Goal: Check status: Check status

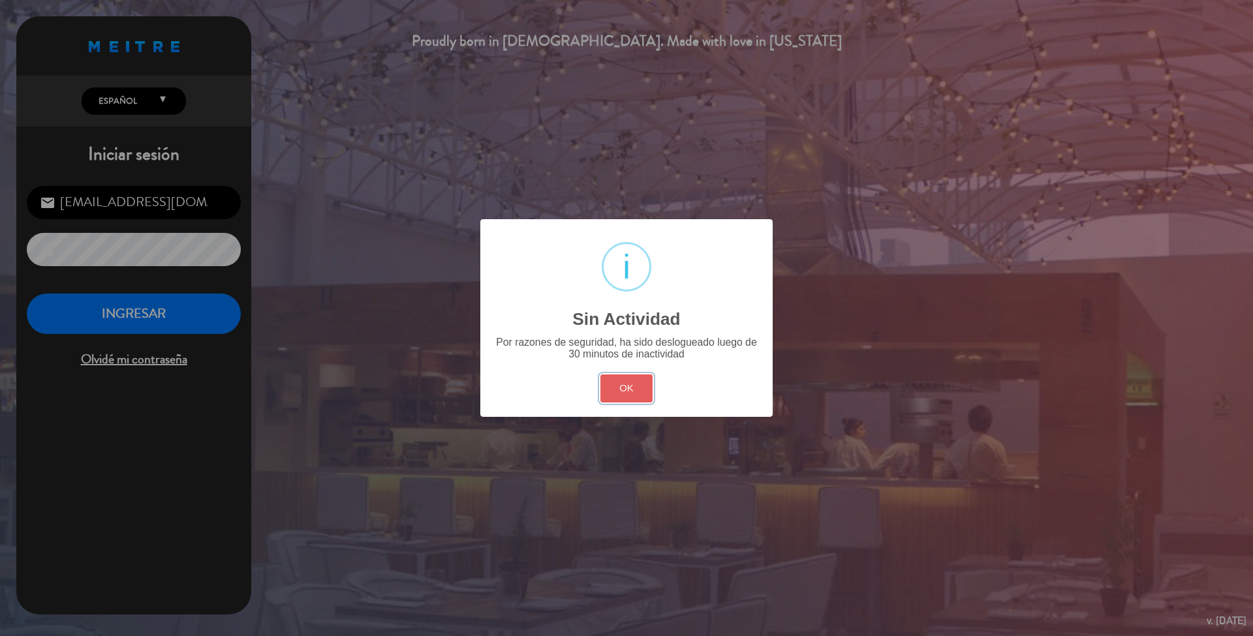
click at [640, 385] on button "OK" at bounding box center [627, 389] width 53 height 28
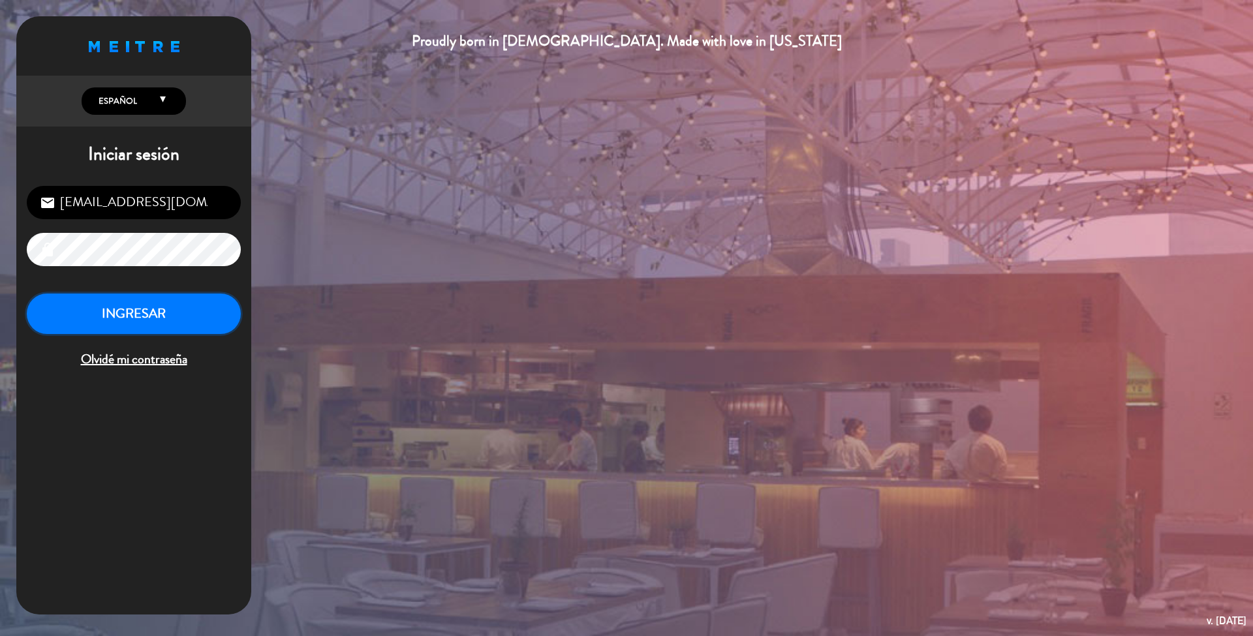
click at [184, 319] on button "INGRESAR" at bounding box center [134, 314] width 214 height 41
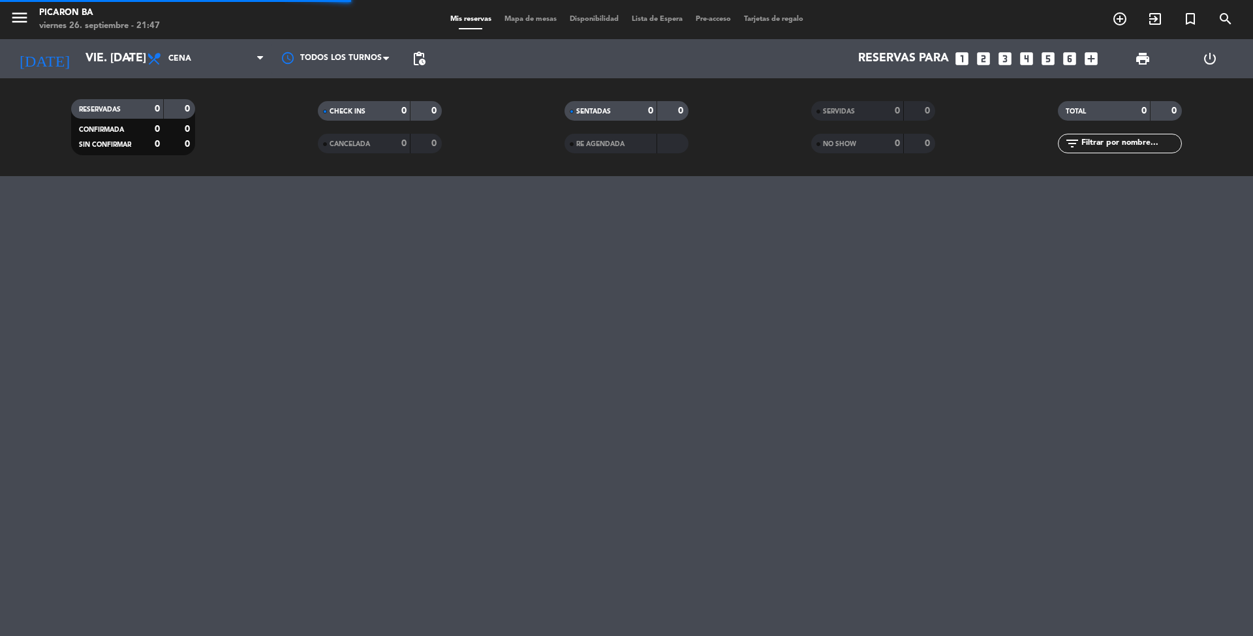
click at [116, 40] on div "[DATE] vie. [DATE] arrow_drop_down" at bounding box center [75, 58] width 131 height 39
click at [116, 59] on input "vie. [DATE]" at bounding box center [154, 59] width 151 height 26
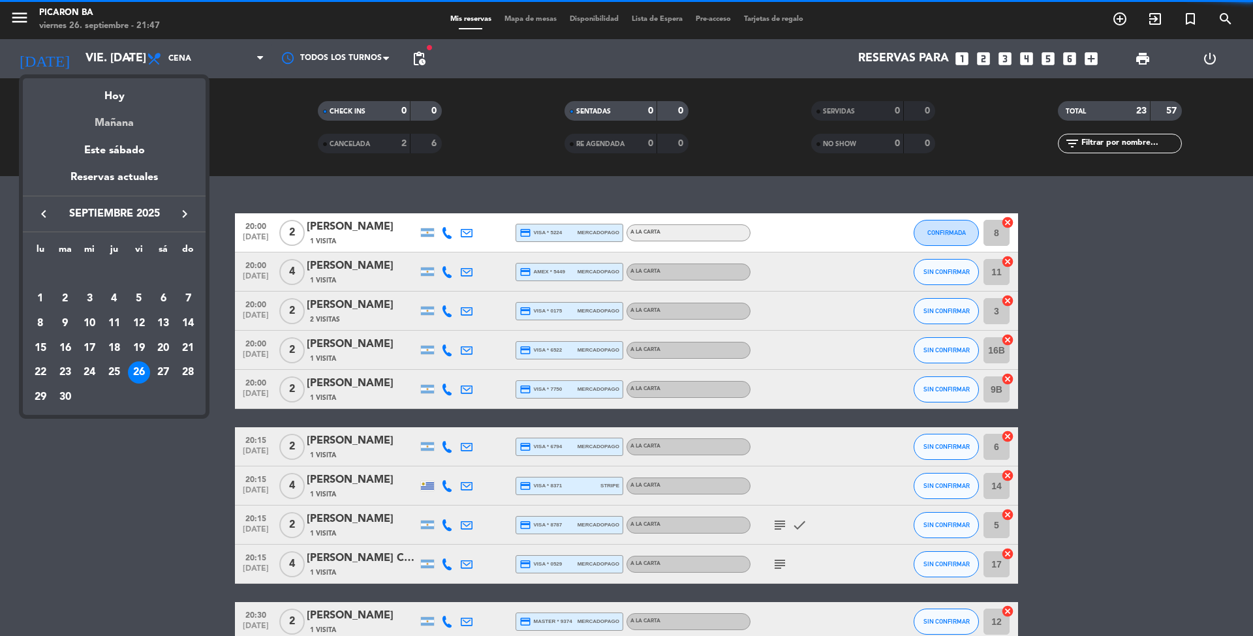
click at [115, 119] on div "Mañana" at bounding box center [114, 118] width 183 height 27
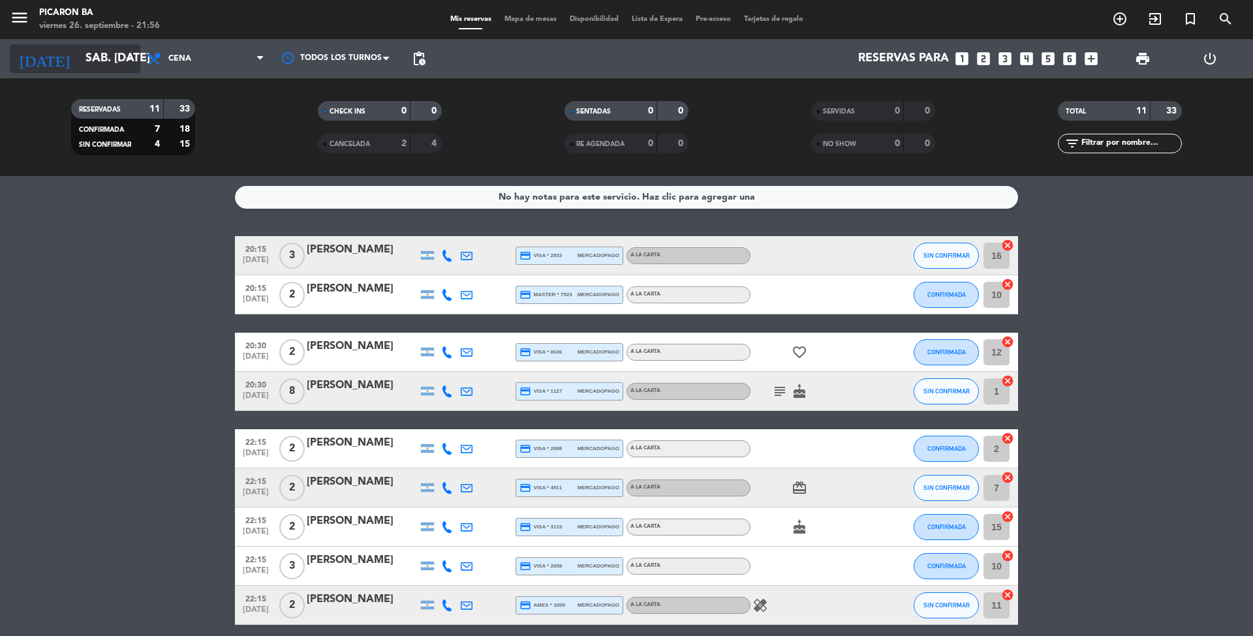
click at [79, 62] on input "sáb. [DATE]" at bounding box center [154, 59] width 151 height 26
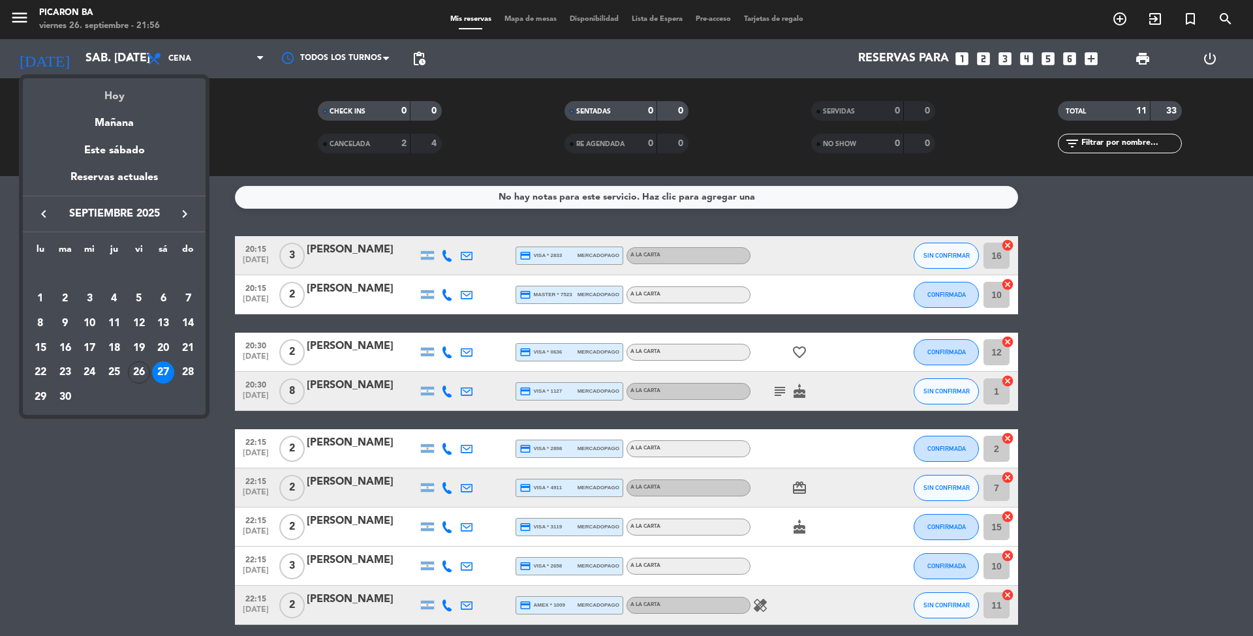
click at [112, 97] on div "Hoy" at bounding box center [114, 91] width 183 height 27
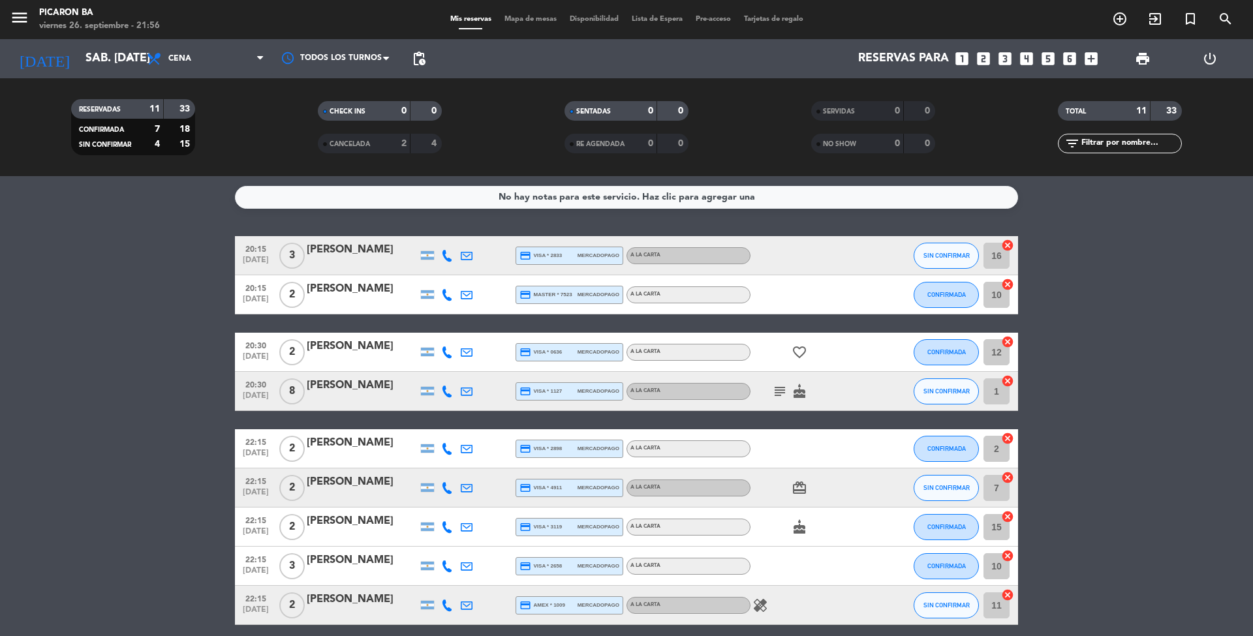
type input "vie. [DATE]"
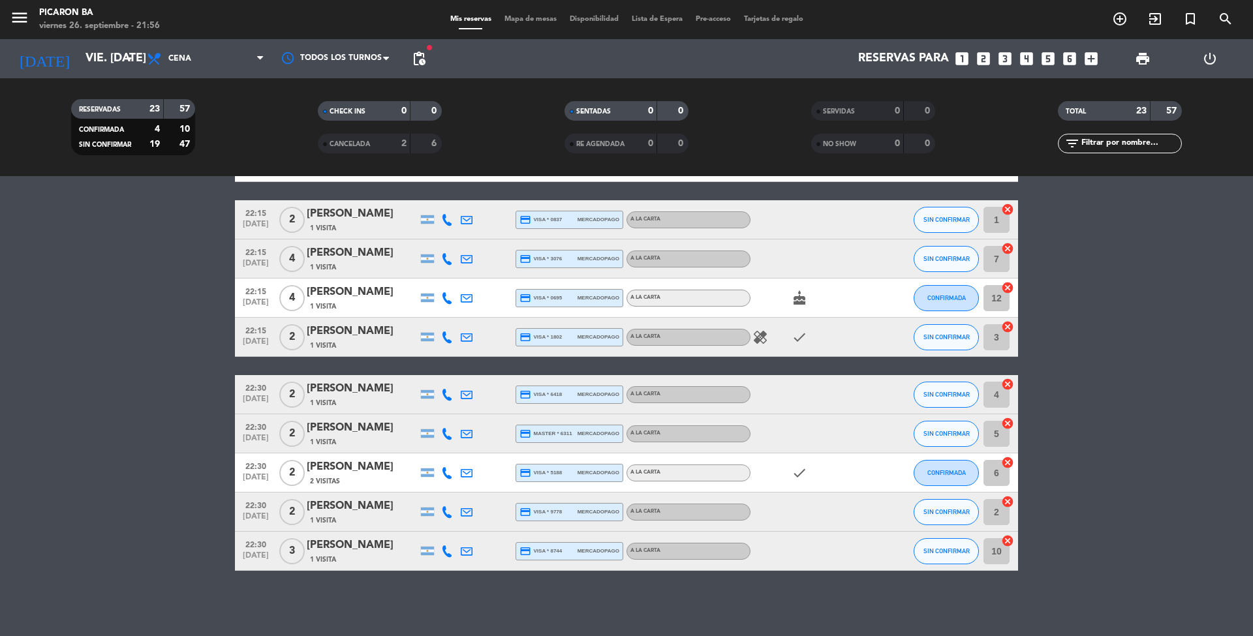
scroll to position [604, 0]
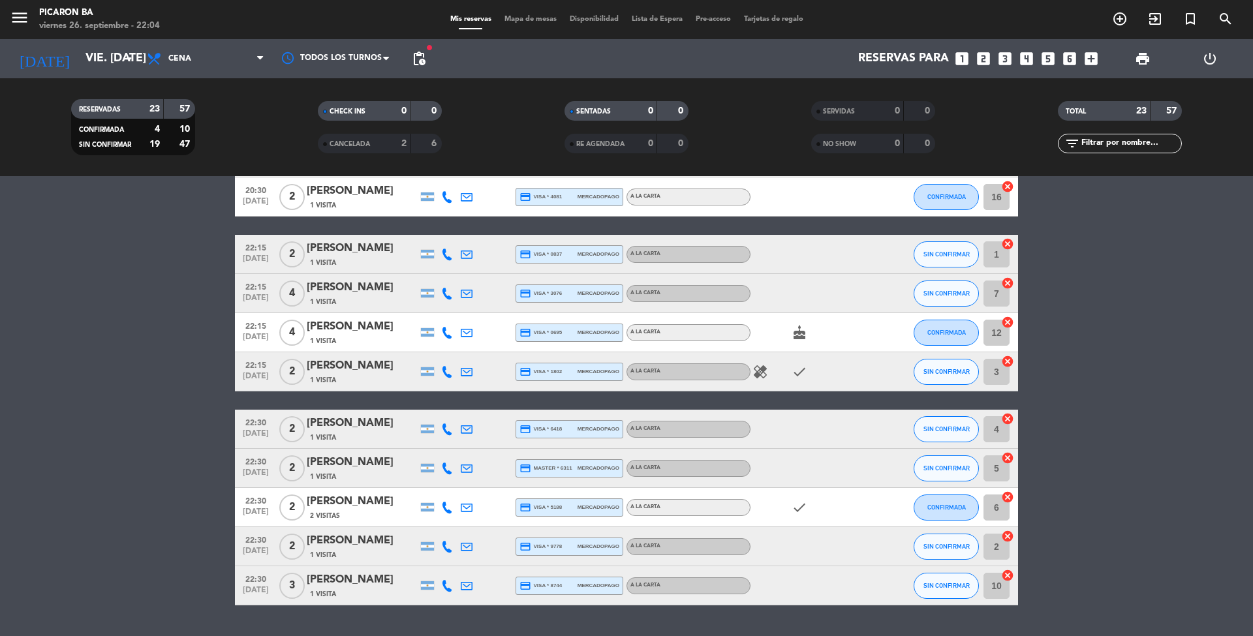
click at [89, 516] on bookings-row "20:00 [DATE] 2 [PERSON_NAME] 1 Visita credit_card visa * 5224 mercadopago A LA …" at bounding box center [626, 119] width 1253 height 974
click at [127, 327] on bookings-row "20:00 [DATE] 2 [PERSON_NAME] 1 Visita credit_card visa * 5224 mercadopago A LA …" at bounding box center [626, 119] width 1253 height 974
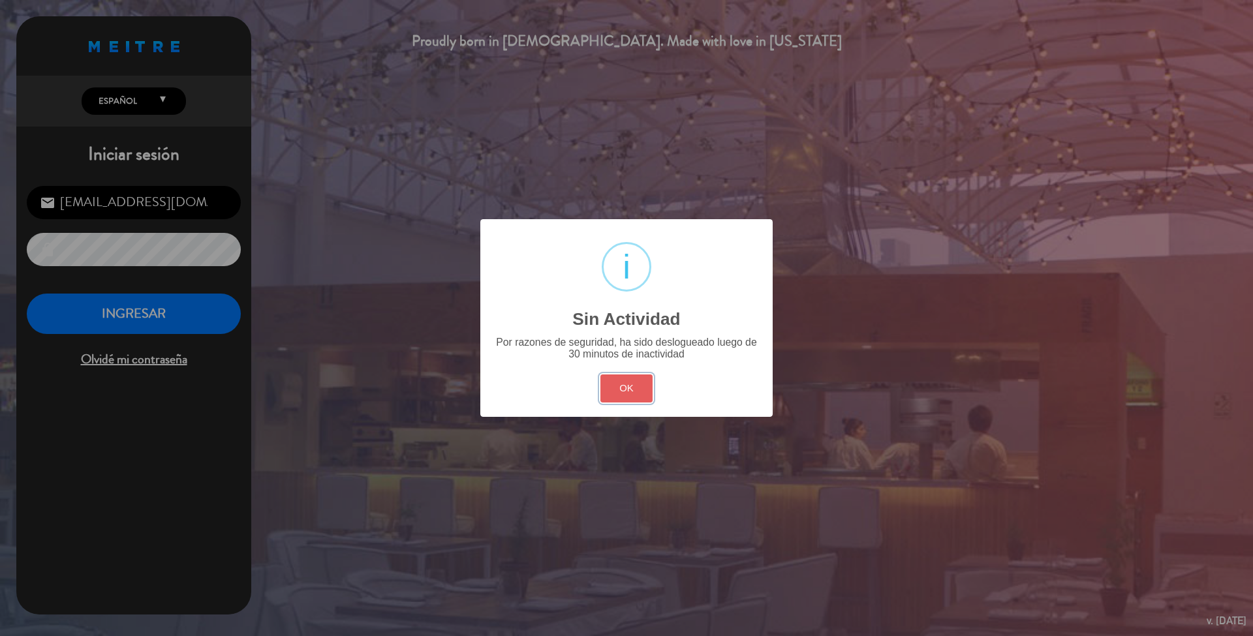
click at [622, 383] on button "OK" at bounding box center [627, 389] width 53 height 28
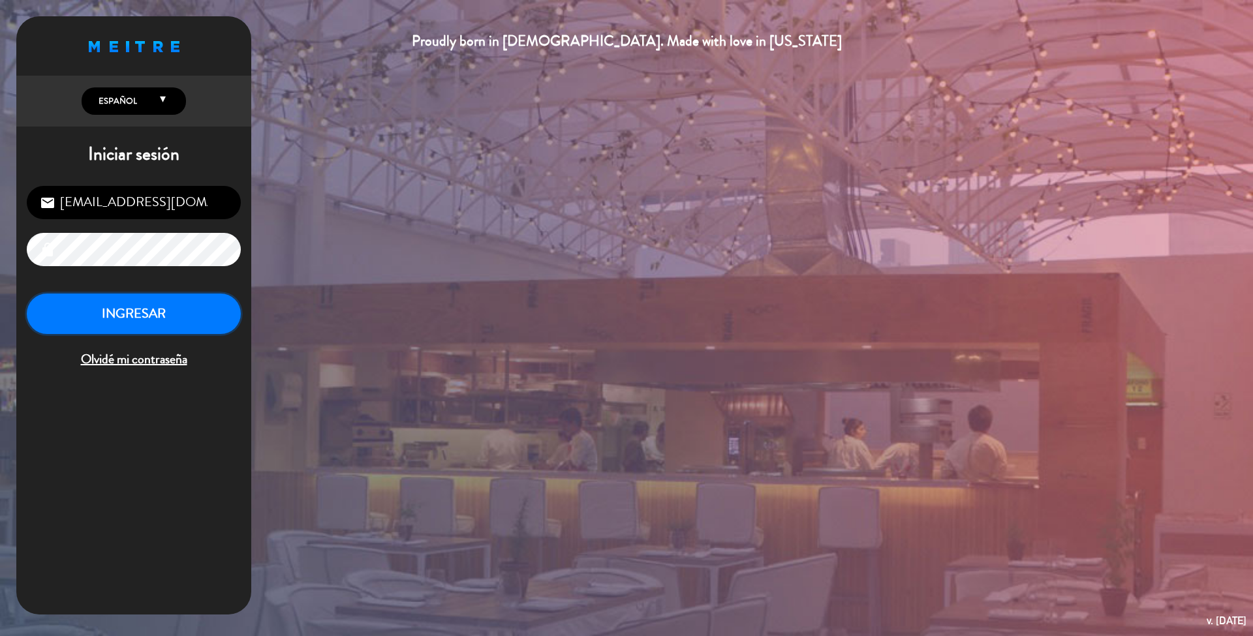
click at [194, 321] on button "INGRESAR" at bounding box center [134, 314] width 214 height 41
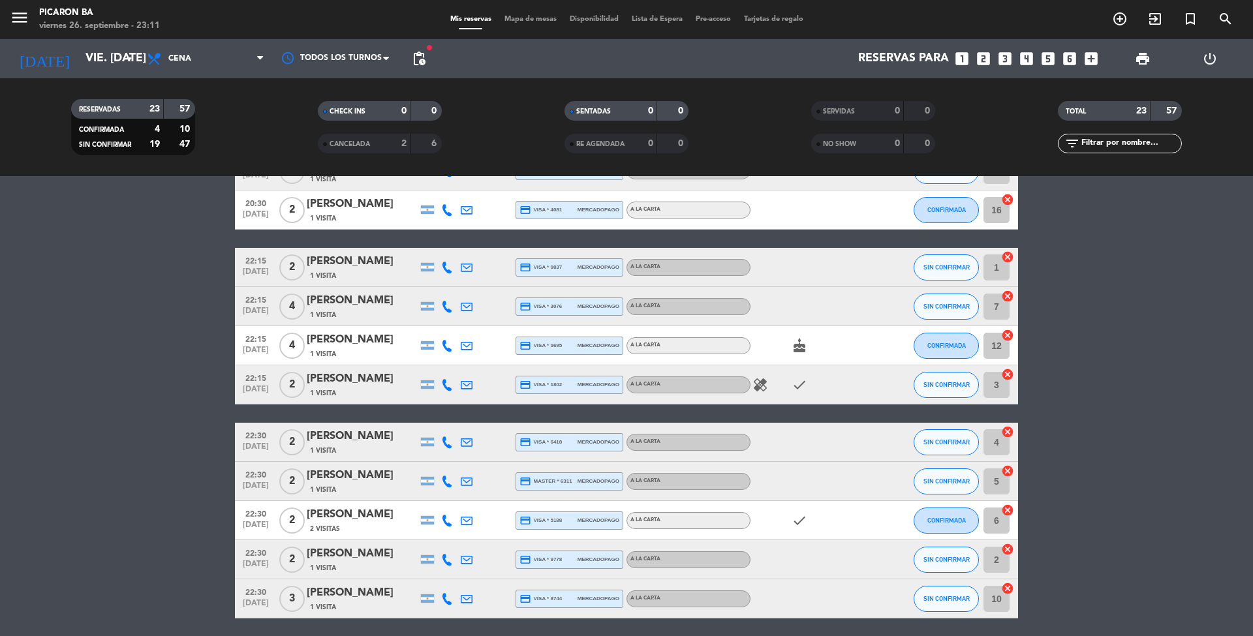
scroll to position [557, 0]
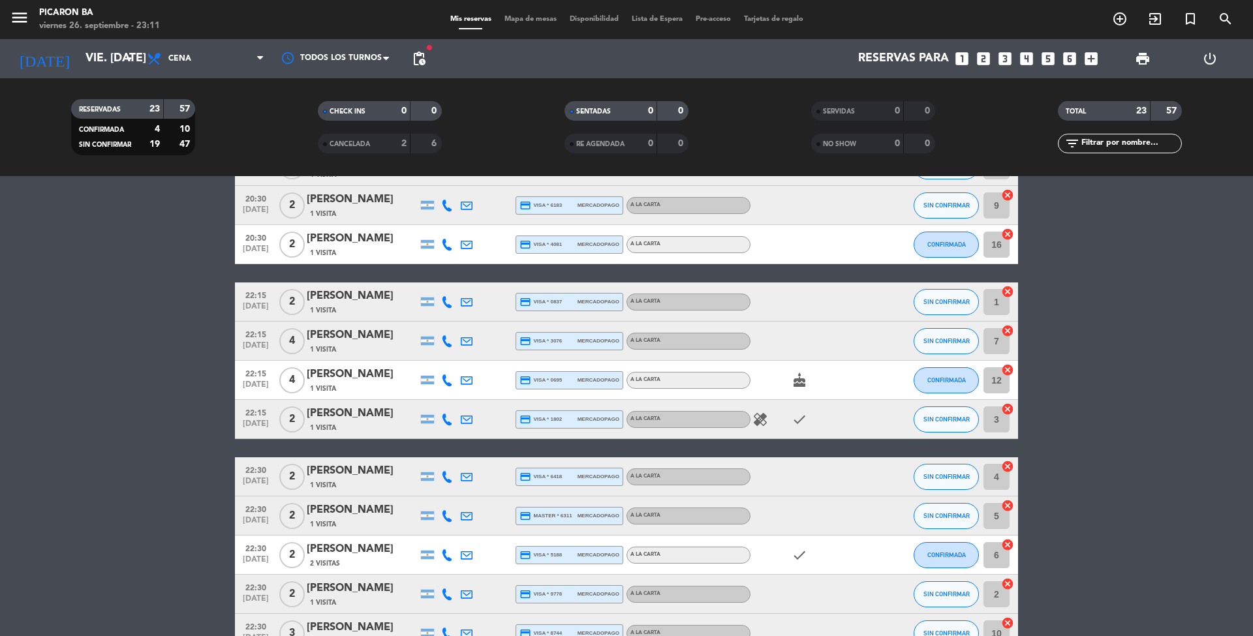
click at [448, 419] on icon at bounding box center [447, 420] width 12 height 12
click at [15, 473] on bookings-row "20:00 [DATE] 2 [PERSON_NAME] 1 Visita credit_card visa * 5224 mercadopago A LA …" at bounding box center [626, 166] width 1253 height 974
click at [110, 214] on bookings-row "20:00 [DATE] 2 [PERSON_NAME] 1 Visita credit_card visa * 5224 mercadopago A LA …" at bounding box center [626, 166] width 1253 height 974
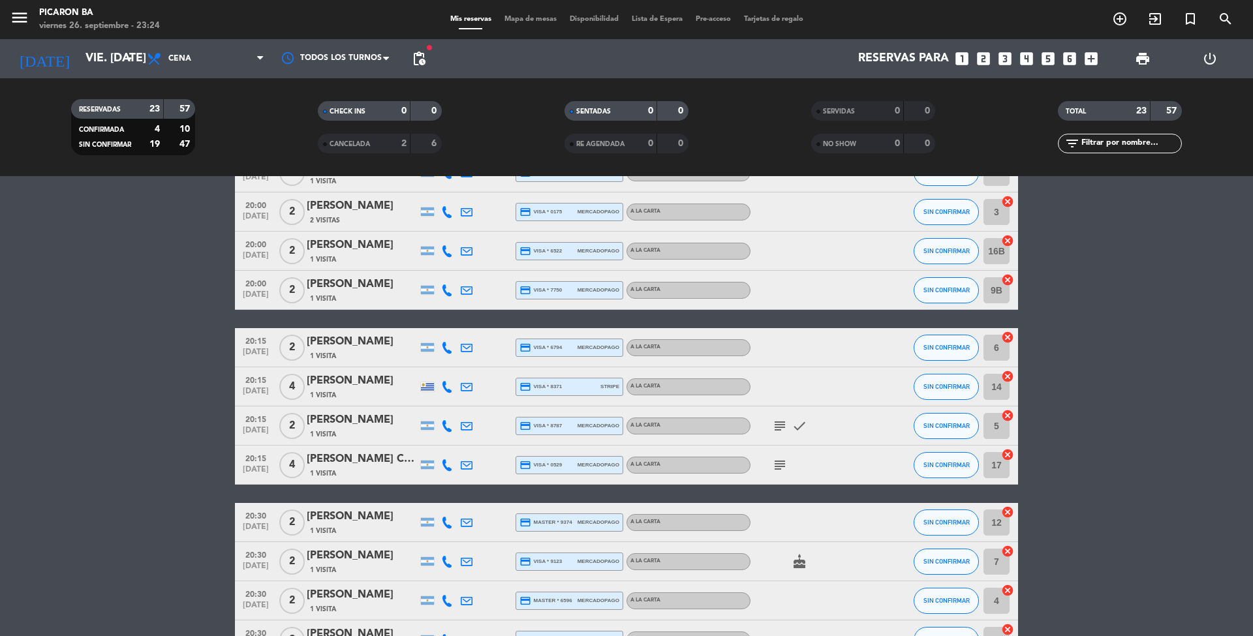
scroll to position [117, 0]
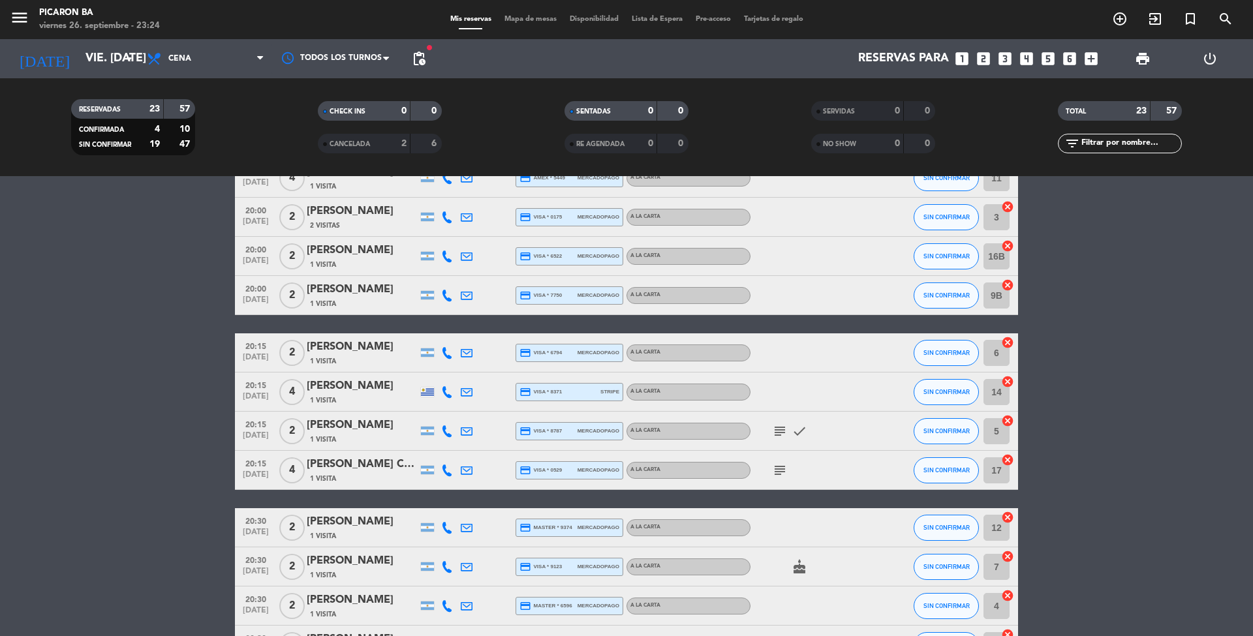
click at [782, 432] on icon "subject" at bounding box center [780, 432] width 16 height 16
click at [1078, 368] on bookings-row "20:00 [DATE] 2 [PERSON_NAME] 1 Visita credit_card visa * 5224 mercadopago A LA …" at bounding box center [626, 606] width 1253 height 974
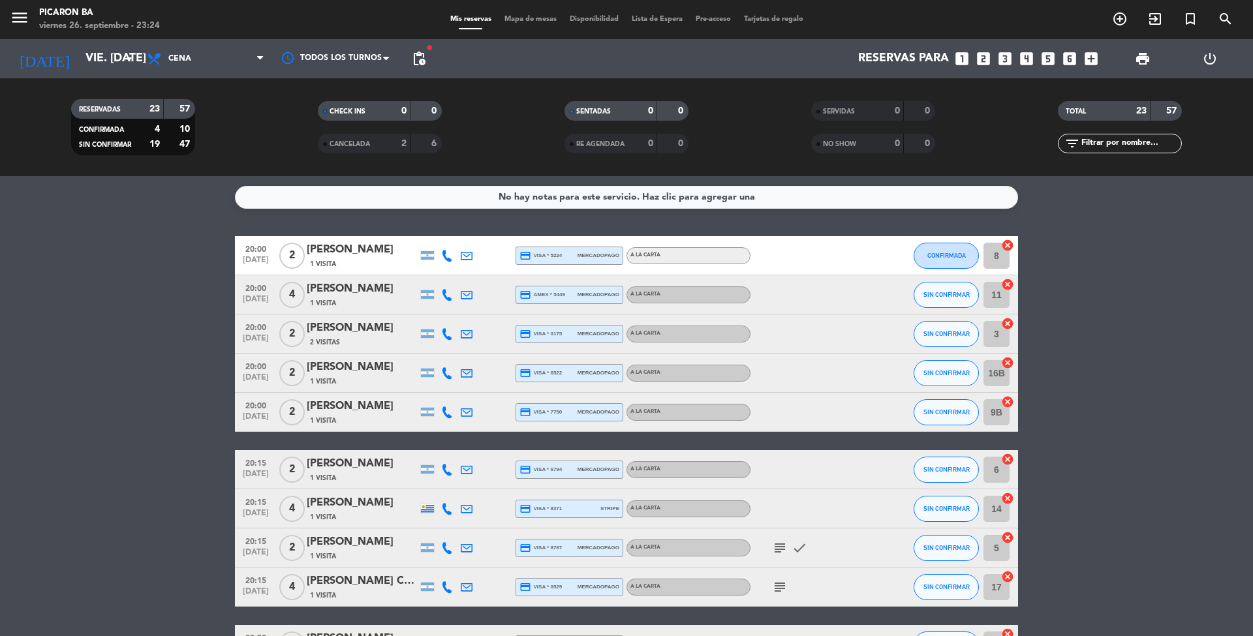
scroll to position [0, 0]
